Goal: Task Accomplishment & Management: Use online tool/utility

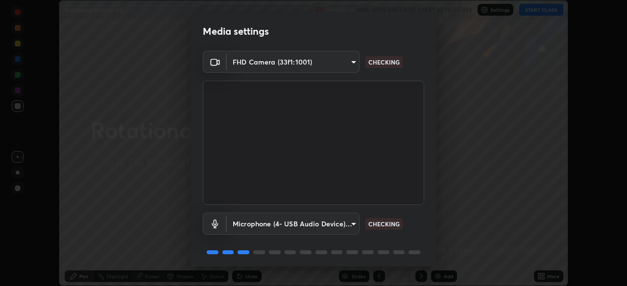
scroll to position [35, 0]
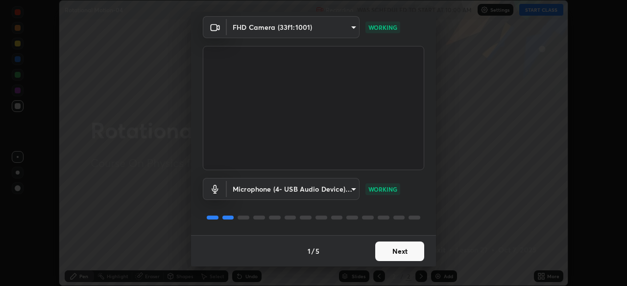
click at [409, 254] on button "Next" at bounding box center [399, 252] width 49 height 20
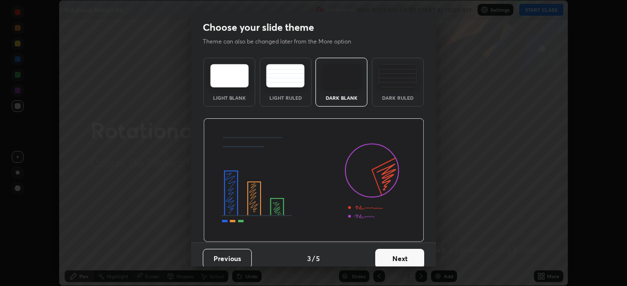
click at [409, 257] on button "Next" at bounding box center [399, 259] width 49 height 20
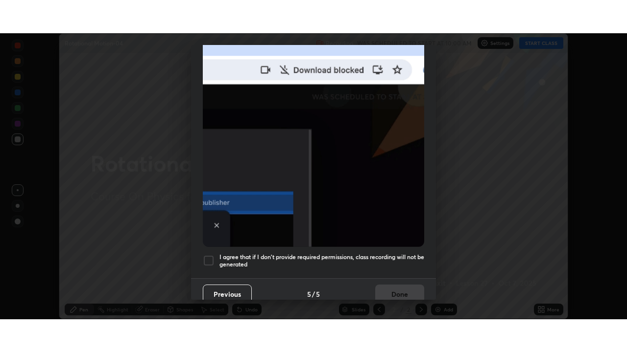
scroll to position [233, 0]
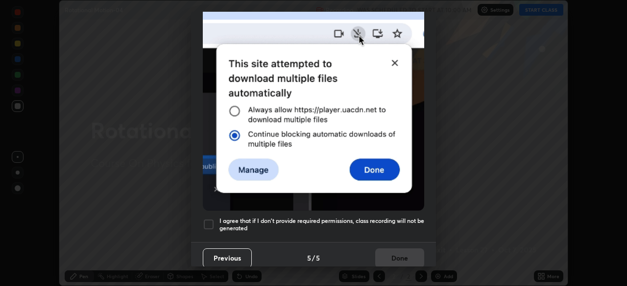
click at [402, 217] on h5 "I agree that if I don't provide required permissions, class recording will not …" at bounding box center [321, 224] width 205 height 15
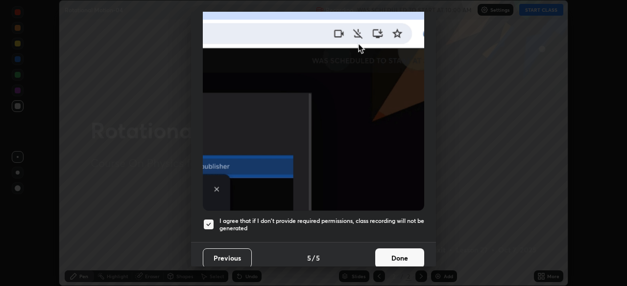
click at [406, 252] on button "Done" at bounding box center [399, 259] width 49 height 20
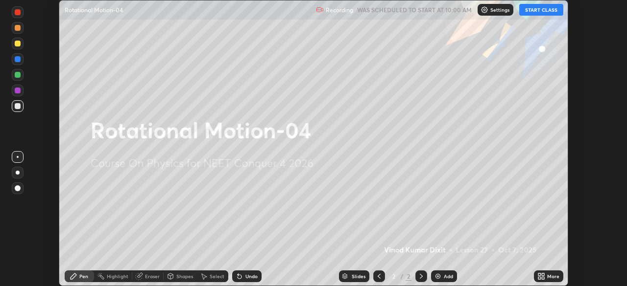
click at [547, 11] on button "START CLASS" at bounding box center [541, 10] width 44 height 12
click at [539, 275] on icon at bounding box center [539, 275] width 2 height 2
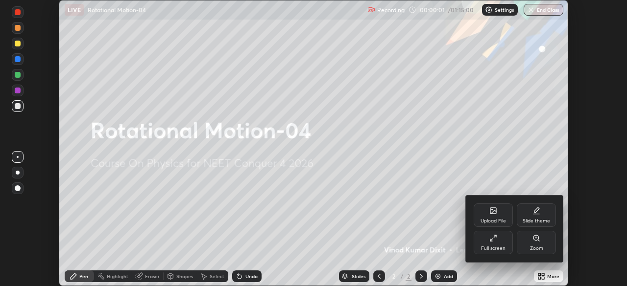
click at [503, 245] on div "Full screen" at bounding box center [492, 242] width 39 height 23
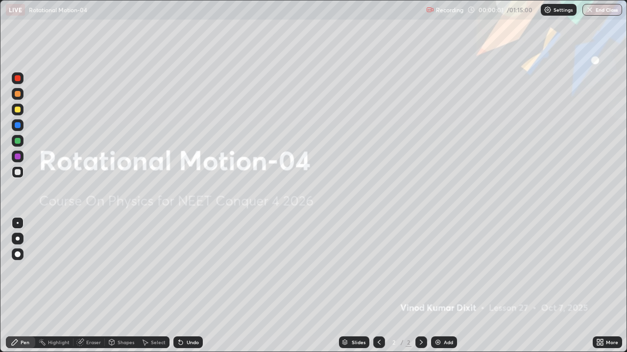
scroll to position [352, 627]
click at [442, 286] on div "Add" at bounding box center [444, 343] width 26 height 12
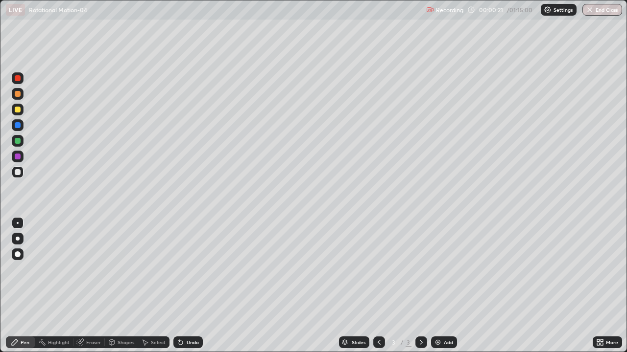
click at [16, 112] on div at bounding box center [18, 110] width 6 height 6
click at [19, 143] on div at bounding box center [18, 141] width 6 height 6
click at [122, 286] on div "Shapes" at bounding box center [125, 342] width 17 height 5
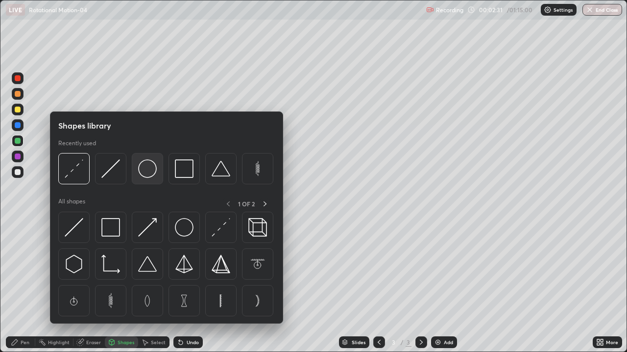
click at [146, 177] on img at bounding box center [147, 169] width 19 height 19
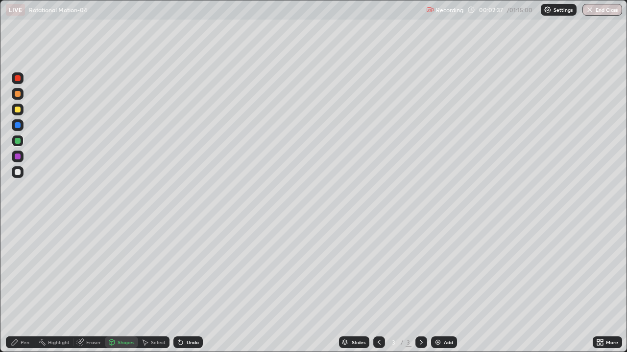
click at [124, 286] on div "Shapes" at bounding box center [125, 342] width 17 height 5
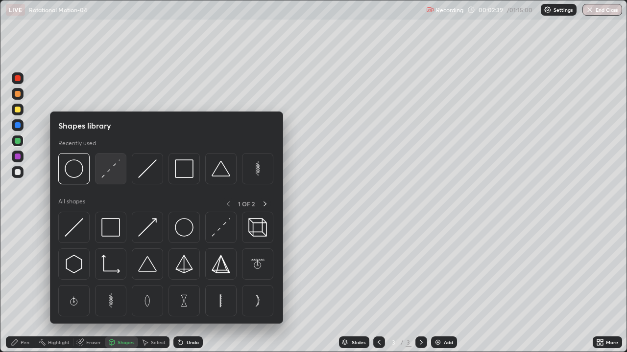
click at [117, 176] on img at bounding box center [110, 169] width 19 height 19
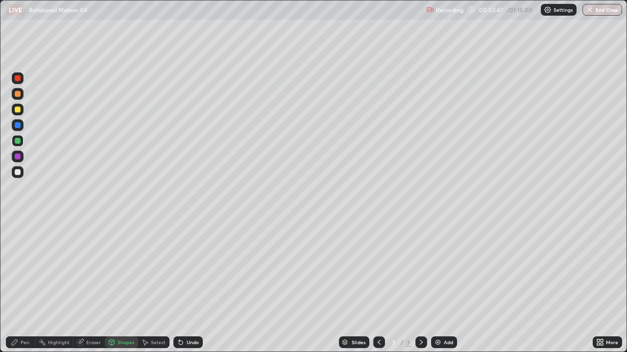
click at [125, 286] on div "Shapes" at bounding box center [125, 342] width 17 height 5
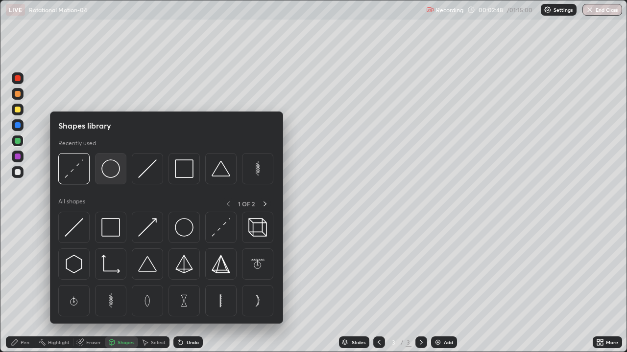
click at [117, 174] on img at bounding box center [110, 169] width 19 height 19
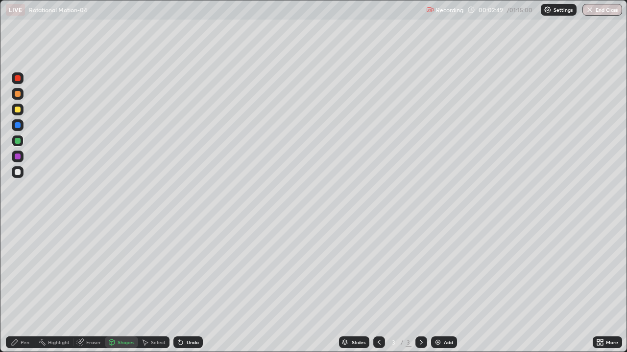
click at [18, 110] on div at bounding box center [18, 110] width 6 height 6
click at [25, 286] on div "Pen" at bounding box center [25, 342] width 9 height 5
click at [19, 174] on div at bounding box center [18, 172] width 6 height 6
click at [20, 143] on div at bounding box center [18, 141] width 6 height 6
click at [89, 286] on div "Eraser" at bounding box center [93, 342] width 15 height 5
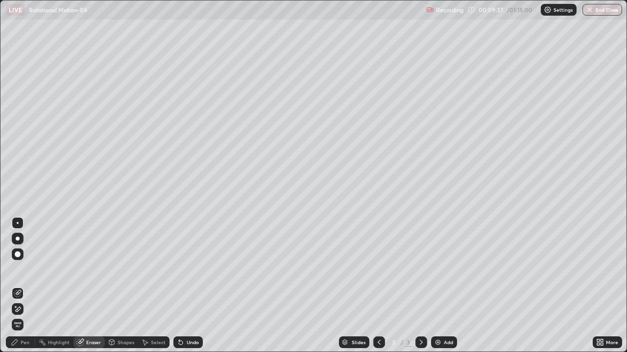
click at [23, 286] on div "Pen" at bounding box center [25, 342] width 9 height 5
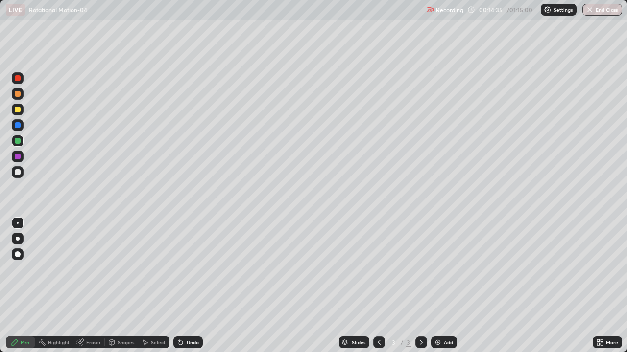
click at [449, 286] on div "Add" at bounding box center [448, 342] width 9 height 5
click at [123, 286] on div "Shapes" at bounding box center [125, 342] width 17 height 5
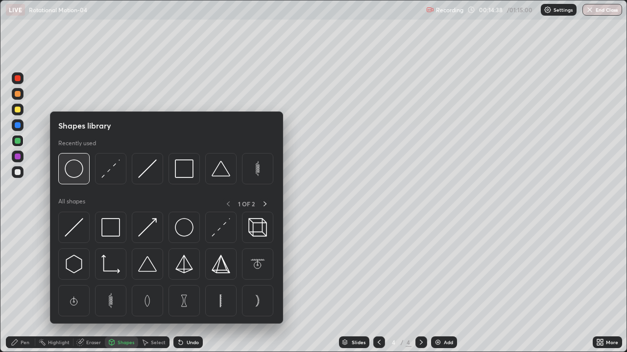
click at [80, 174] on img at bounding box center [74, 169] width 19 height 19
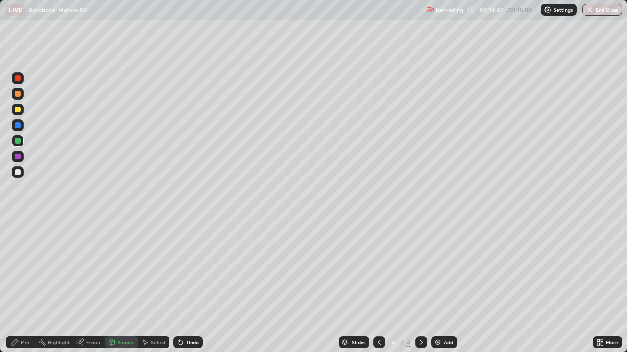
click at [122, 286] on div "Shapes" at bounding box center [125, 342] width 17 height 5
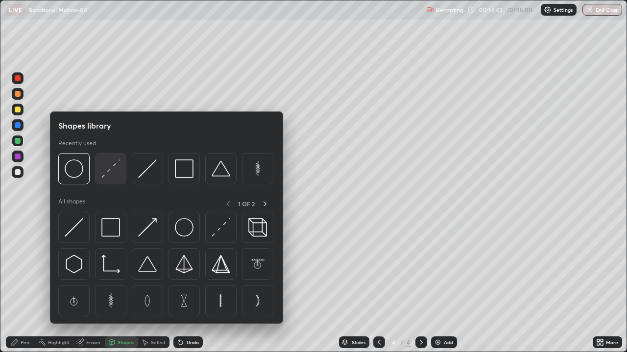
click at [114, 169] on img at bounding box center [110, 169] width 19 height 19
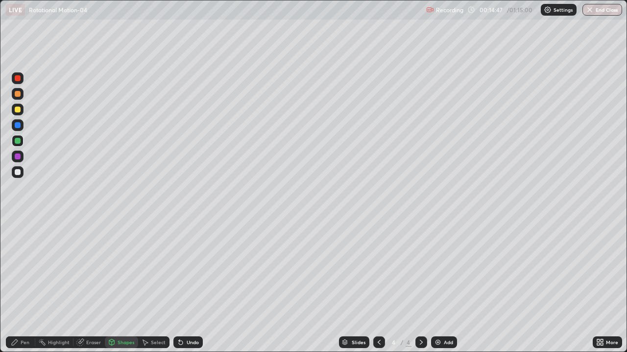
click at [124, 286] on div "Shapes" at bounding box center [125, 342] width 17 height 5
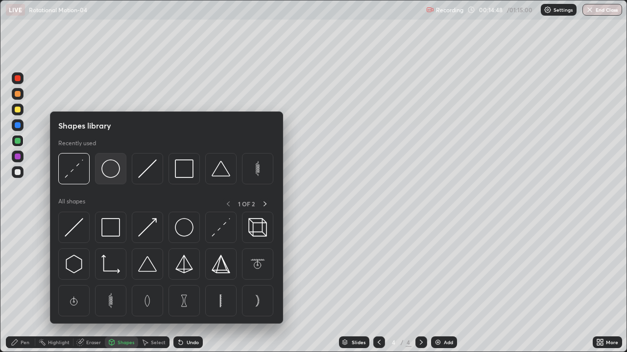
click at [114, 174] on img at bounding box center [110, 169] width 19 height 19
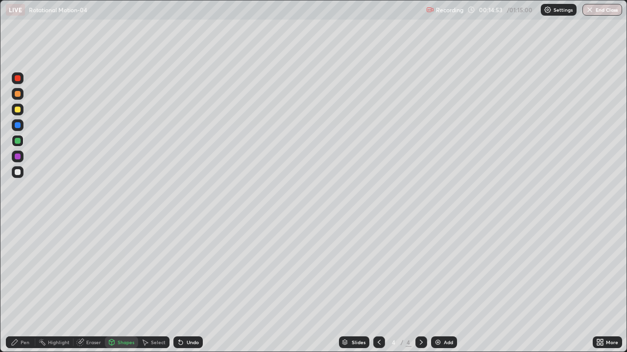
click at [26, 286] on div "Pen" at bounding box center [25, 342] width 9 height 5
click at [19, 174] on div at bounding box center [18, 172] width 6 height 6
click at [18, 110] on div at bounding box center [18, 110] width 6 height 6
click at [446, 286] on div "Add" at bounding box center [448, 342] width 9 height 5
click at [126, 286] on div "Shapes" at bounding box center [125, 342] width 17 height 5
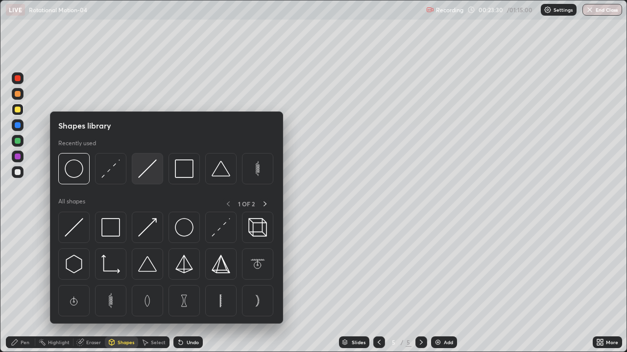
click at [149, 175] on img at bounding box center [147, 169] width 19 height 19
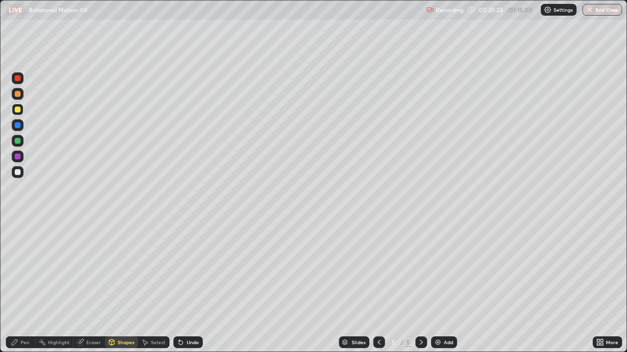
click at [26, 286] on div "Pen" at bounding box center [25, 342] width 9 height 5
click at [128, 286] on div "Shapes" at bounding box center [125, 342] width 17 height 5
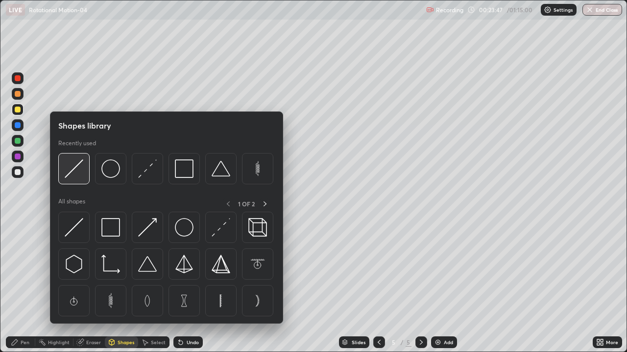
click at [80, 177] on img at bounding box center [74, 169] width 19 height 19
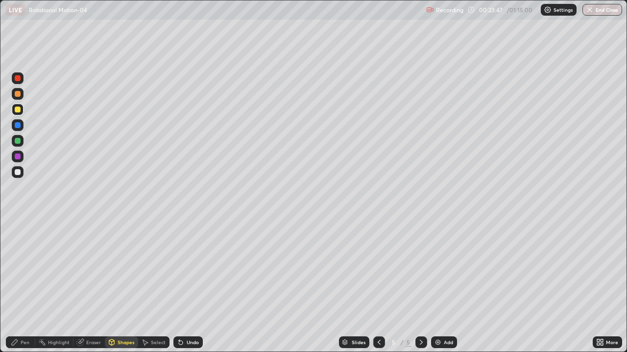
click at [22, 144] on div at bounding box center [18, 141] width 12 height 12
click at [25, 286] on div "Pen" at bounding box center [25, 342] width 9 height 5
click at [18, 111] on div at bounding box center [18, 110] width 6 height 6
click at [453, 286] on div "Add" at bounding box center [444, 343] width 26 height 12
click at [119, 286] on div "Shapes" at bounding box center [125, 342] width 17 height 5
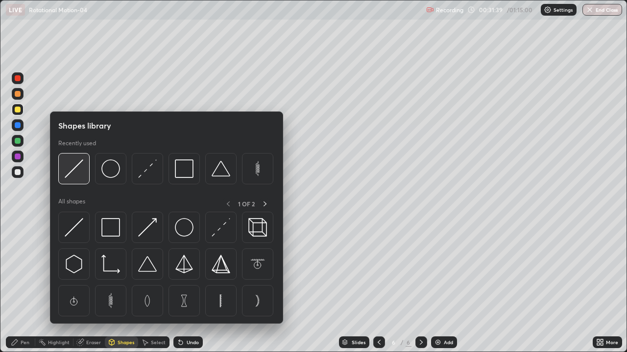
click at [83, 177] on img at bounding box center [74, 169] width 19 height 19
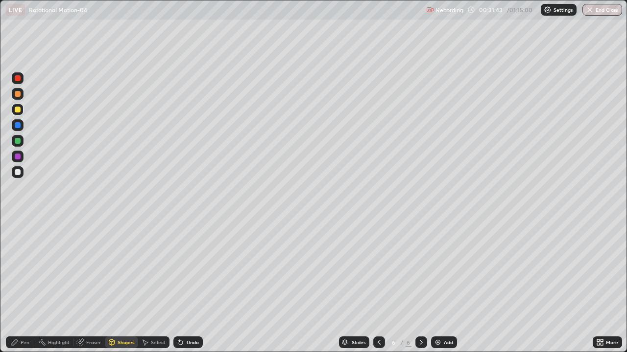
click at [24, 286] on div "Pen" at bounding box center [25, 342] width 9 height 5
click at [22, 143] on div at bounding box center [18, 141] width 12 height 12
click at [19, 111] on div at bounding box center [18, 110] width 6 height 6
click at [444, 286] on div "Add" at bounding box center [448, 342] width 9 height 5
click at [17, 142] on div at bounding box center [18, 141] width 6 height 6
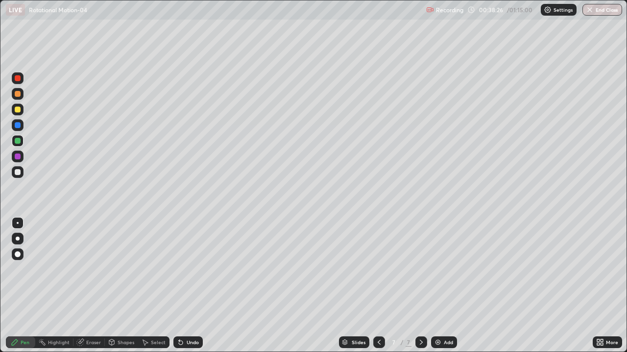
click at [92, 286] on div "Eraser" at bounding box center [93, 342] width 15 height 5
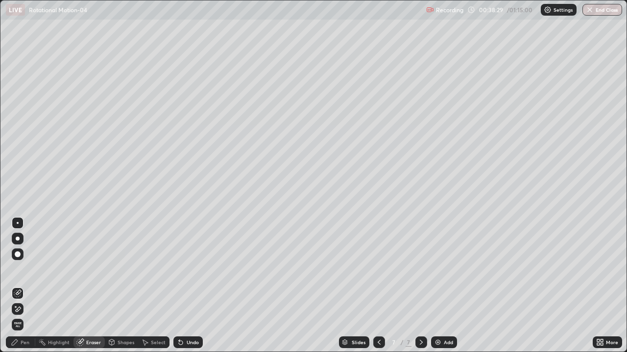
click at [24, 286] on div "Pen" at bounding box center [20, 343] width 29 height 12
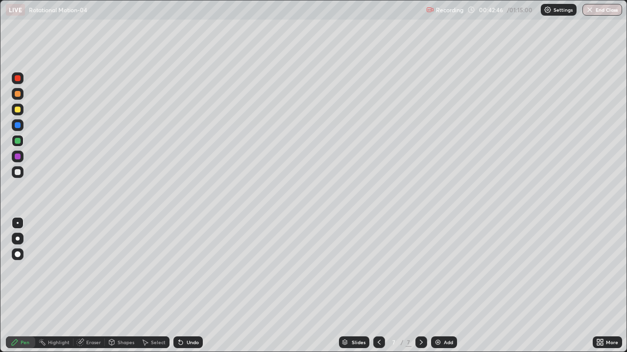
click at [22, 112] on div at bounding box center [18, 110] width 12 height 12
click at [449, 286] on div "Add" at bounding box center [444, 343] width 26 height 12
click at [122, 286] on div "Shapes" at bounding box center [125, 342] width 17 height 5
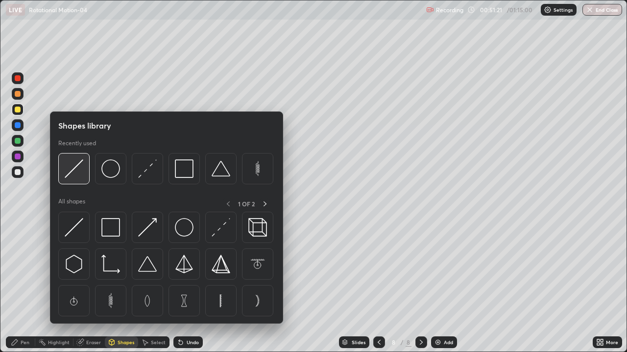
click at [80, 172] on img at bounding box center [74, 169] width 19 height 19
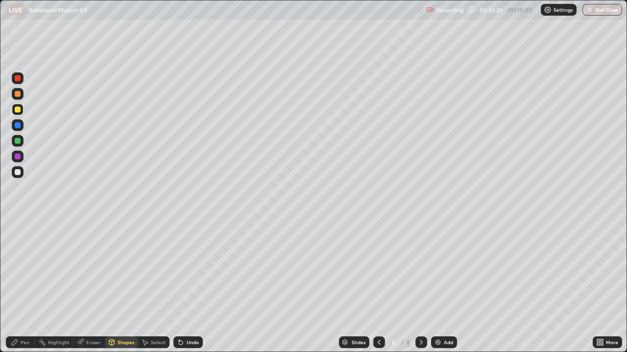
click at [25, 286] on div "Pen" at bounding box center [25, 342] width 9 height 5
click at [17, 140] on div at bounding box center [18, 141] width 6 height 6
click at [129, 286] on div "Shapes" at bounding box center [125, 342] width 17 height 5
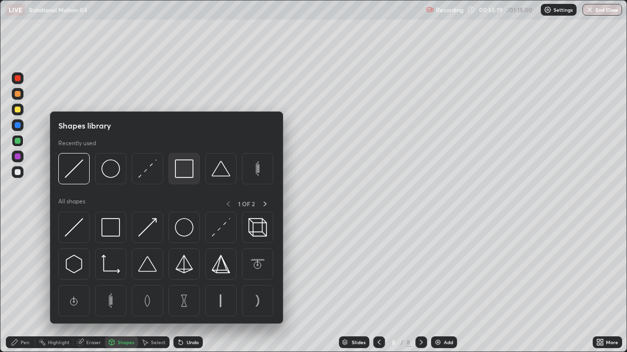
click at [185, 173] on img at bounding box center [184, 169] width 19 height 19
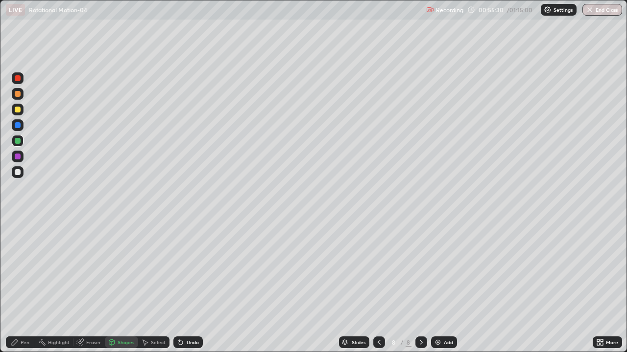
click at [24, 286] on div "Pen" at bounding box center [25, 342] width 9 height 5
click at [18, 174] on div at bounding box center [18, 172] width 6 height 6
click at [444, 286] on div "Add" at bounding box center [448, 342] width 9 height 5
click at [127, 286] on div "Shapes" at bounding box center [121, 343] width 33 height 12
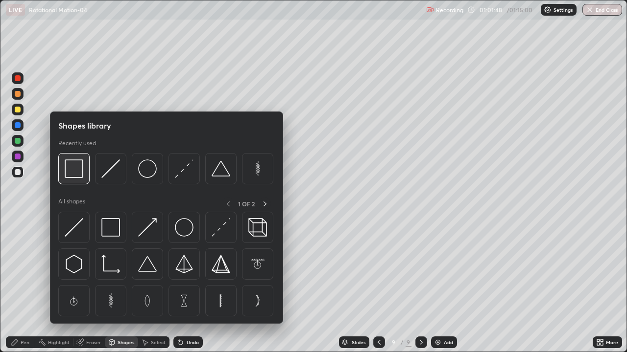
click at [83, 172] on img at bounding box center [74, 169] width 19 height 19
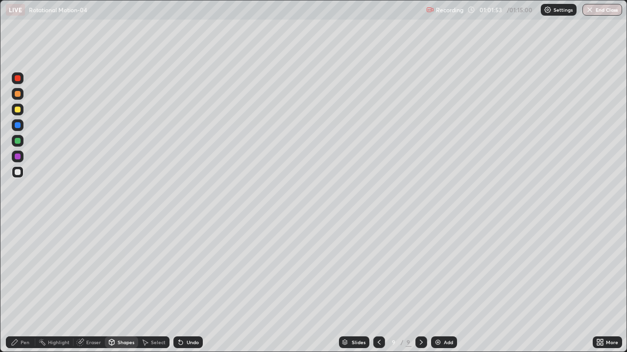
click at [21, 286] on div "Pen" at bounding box center [20, 343] width 29 height 12
click at [20, 110] on div at bounding box center [18, 110] width 6 height 6
click at [19, 142] on div at bounding box center [18, 141] width 6 height 6
click at [20, 173] on div at bounding box center [18, 172] width 6 height 6
click at [444, 286] on div "Add" at bounding box center [448, 342] width 9 height 5
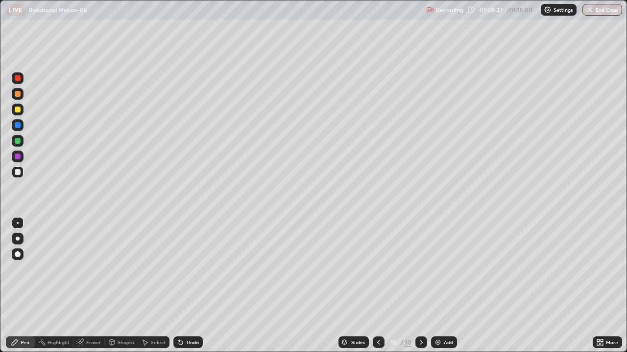
click at [377, 286] on icon at bounding box center [378, 343] width 8 height 8
click at [421, 286] on icon at bounding box center [421, 343] width 8 height 8
click at [93, 286] on div "Eraser" at bounding box center [93, 342] width 15 height 5
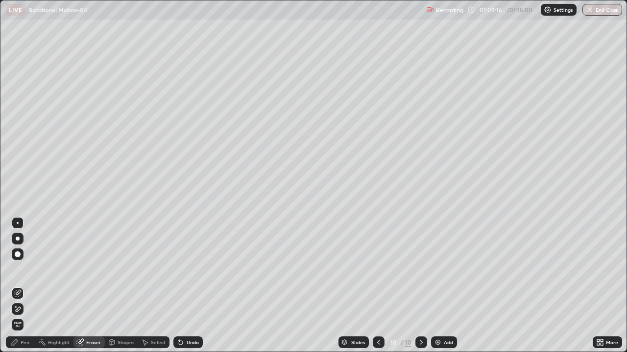
click at [29, 286] on div "Pen" at bounding box center [20, 343] width 29 height 12
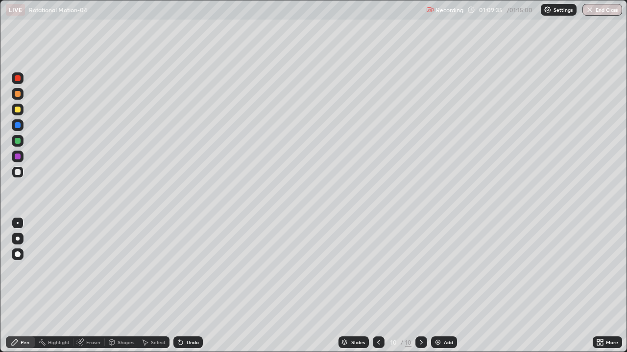
click at [377, 286] on icon at bounding box center [378, 343] width 8 height 8
click at [420, 286] on icon at bounding box center [421, 343] width 8 height 8
click at [603, 12] on button "End Class" at bounding box center [602, 10] width 39 height 12
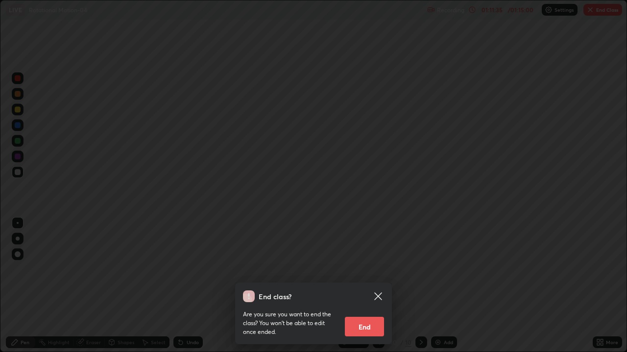
click at [374, 286] on button "End" at bounding box center [364, 327] width 39 height 20
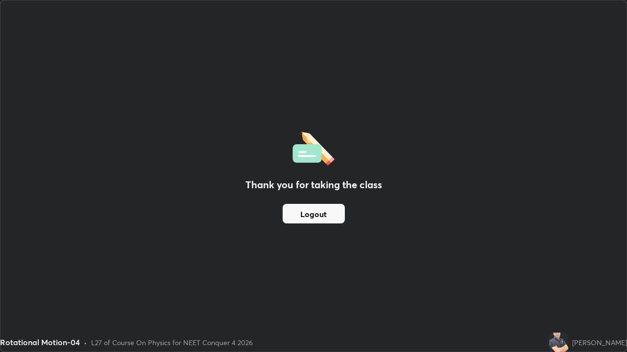
click at [323, 215] on button "Logout" at bounding box center [313, 214] width 62 height 20
click at [319, 217] on button "Logout" at bounding box center [313, 214] width 62 height 20
